Goal: Obtain resource: Download file/media

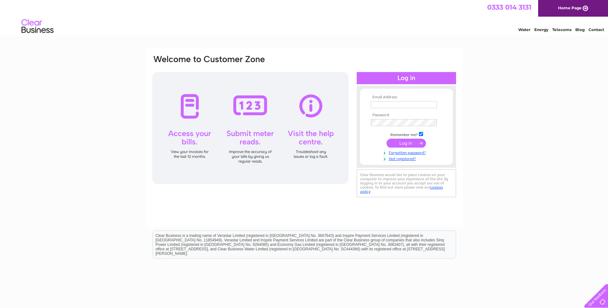
click at [381, 105] on input "text" at bounding box center [404, 104] width 66 height 7
type input "[EMAIL_ADDRESS][DOMAIN_NAME]"
click at [403, 141] on input "submit" at bounding box center [406, 143] width 39 height 9
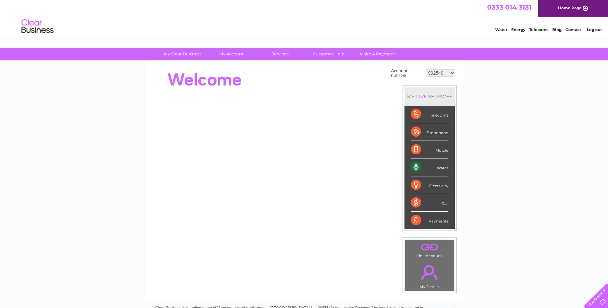
click at [453, 73] on select "902540 902542 902544 995215 1145155 30267427" at bounding box center [440, 73] width 29 height 8
click at [426, 69] on select "902540 902542 902544 995215 1145155 30267427" at bounding box center [440, 73] width 29 height 8
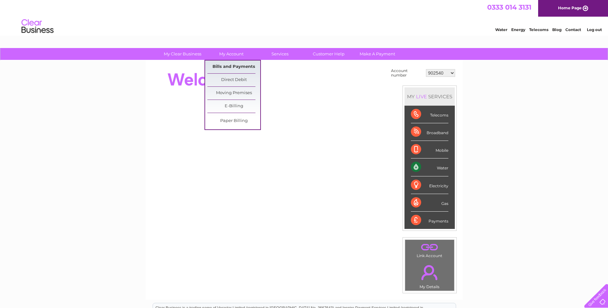
click at [233, 64] on link "Bills and Payments" at bounding box center [233, 67] width 53 height 13
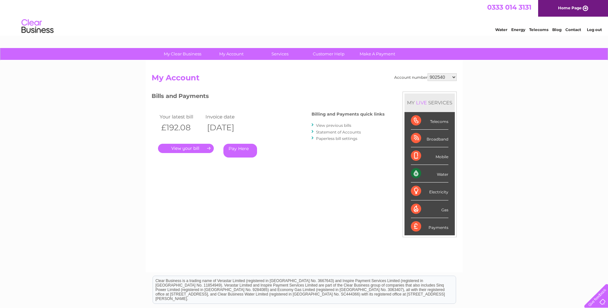
click at [453, 77] on select "902540 902542 902544 995215 1145155 30267427" at bounding box center [442, 77] width 29 height 8
click at [428, 73] on select "902540 902542 902544 995215 1145155 30267427" at bounding box center [442, 77] width 29 height 8
click at [187, 147] on link "." at bounding box center [186, 148] width 56 height 9
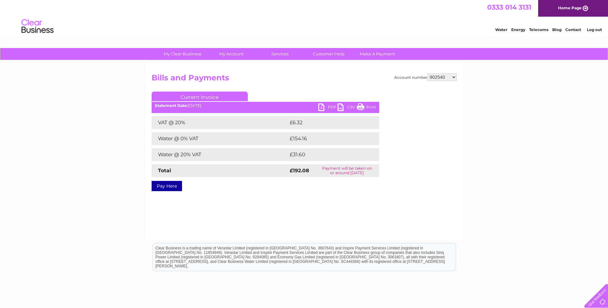
click at [330, 107] on link "PDF" at bounding box center [327, 108] width 19 height 9
click at [333, 106] on link "PDF" at bounding box center [327, 108] width 19 height 9
click at [452, 77] on select "902540 902542 902544 995215 1145155 30267427" at bounding box center [442, 77] width 29 height 8
select select "902542"
click at [428, 73] on select "902540 902542 902544 995215 1145155 30267427" at bounding box center [442, 77] width 29 height 8
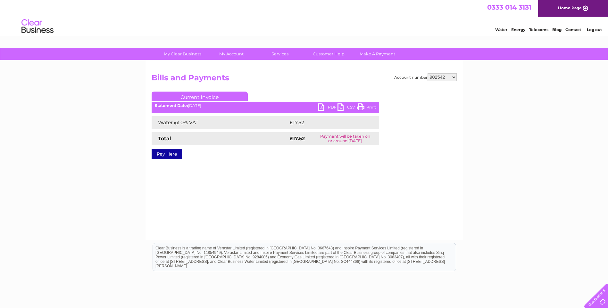
click at [331, 105] on link "PDF" at bounding box center [327, 108] width 19 height 9
click at [455, 77] on select "902540 902542 902544 995215 1145155 30267427" at bounding box center [442, 77] width 29 height 8
select select "902544"
click at [428, 73] on select "902540 902542 902544 995215 1145155 30267427" at bounding box center [442, 77] width 29 height 8
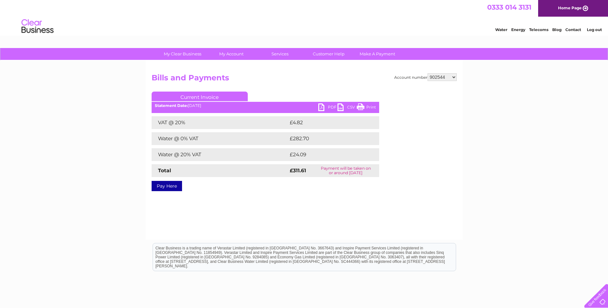
click at [329, 107] on link "PDF" at bounding box center [327, 108] width 19 height 9
click at [596, 32] on link "Log out" at bounding box center [594, 29] width 15 height 5
